Goal: Task Accomplishment & Management: Use online tool/utility

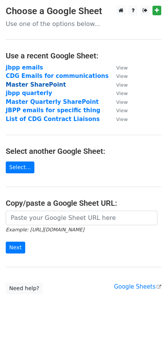
click at [37, 83] on strong "Master SharePoint" at bounding box center [36, 84] width 60 height 7
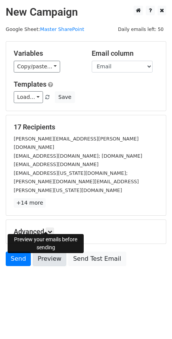
click at [58, 251] on link "Preview" at bounding box center [50, 258] width 34 height 14
click at [45, 251] on link "Preview" at bounding box center [50, 258] width 34 height 14
click at [55, 251] on link "Preview" at bounding box center [50, 258] width 34 height 14
